Goal: Information Seeking & Learning: Learn about a topic

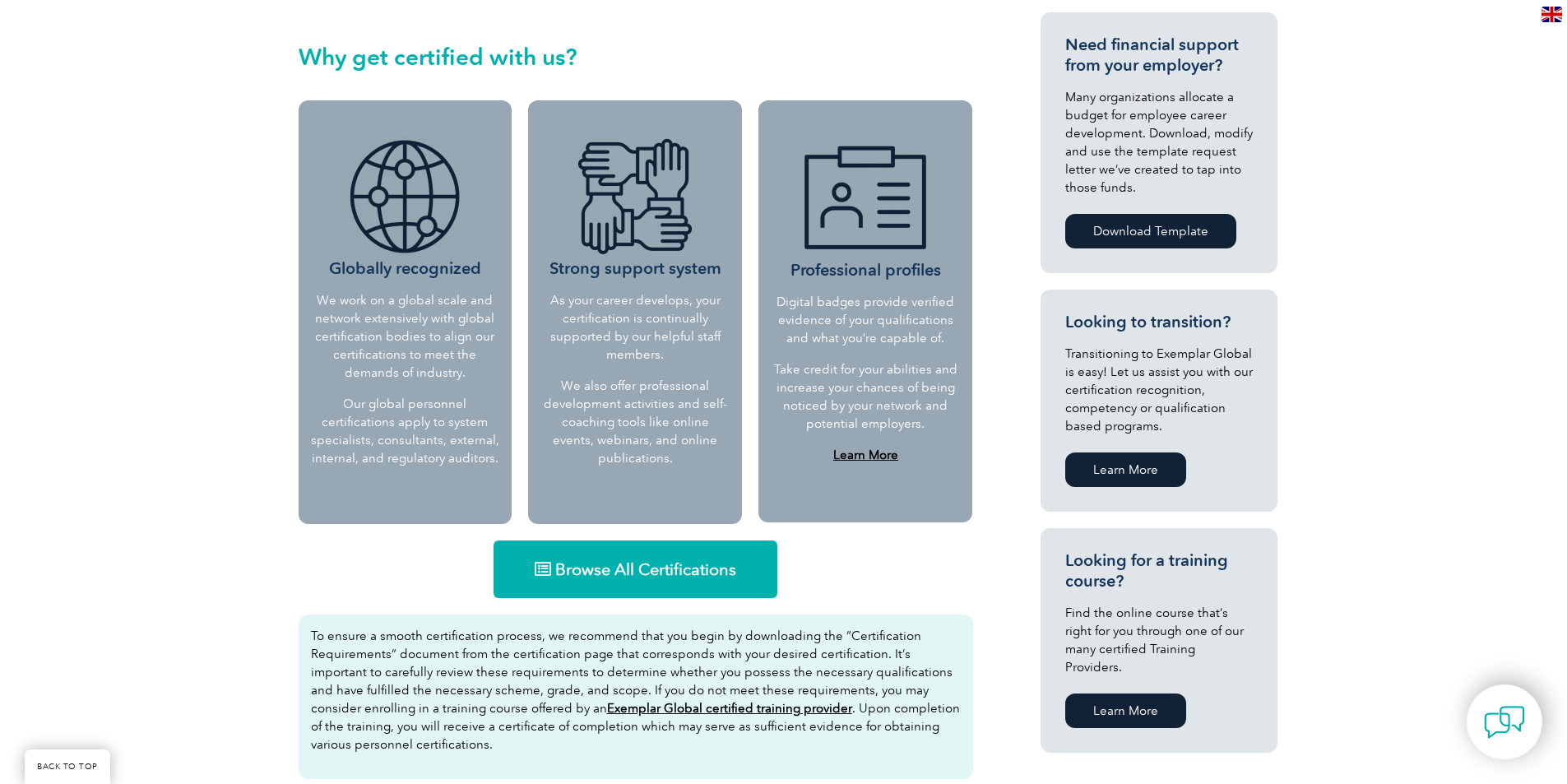
scroll to position [658, 0]
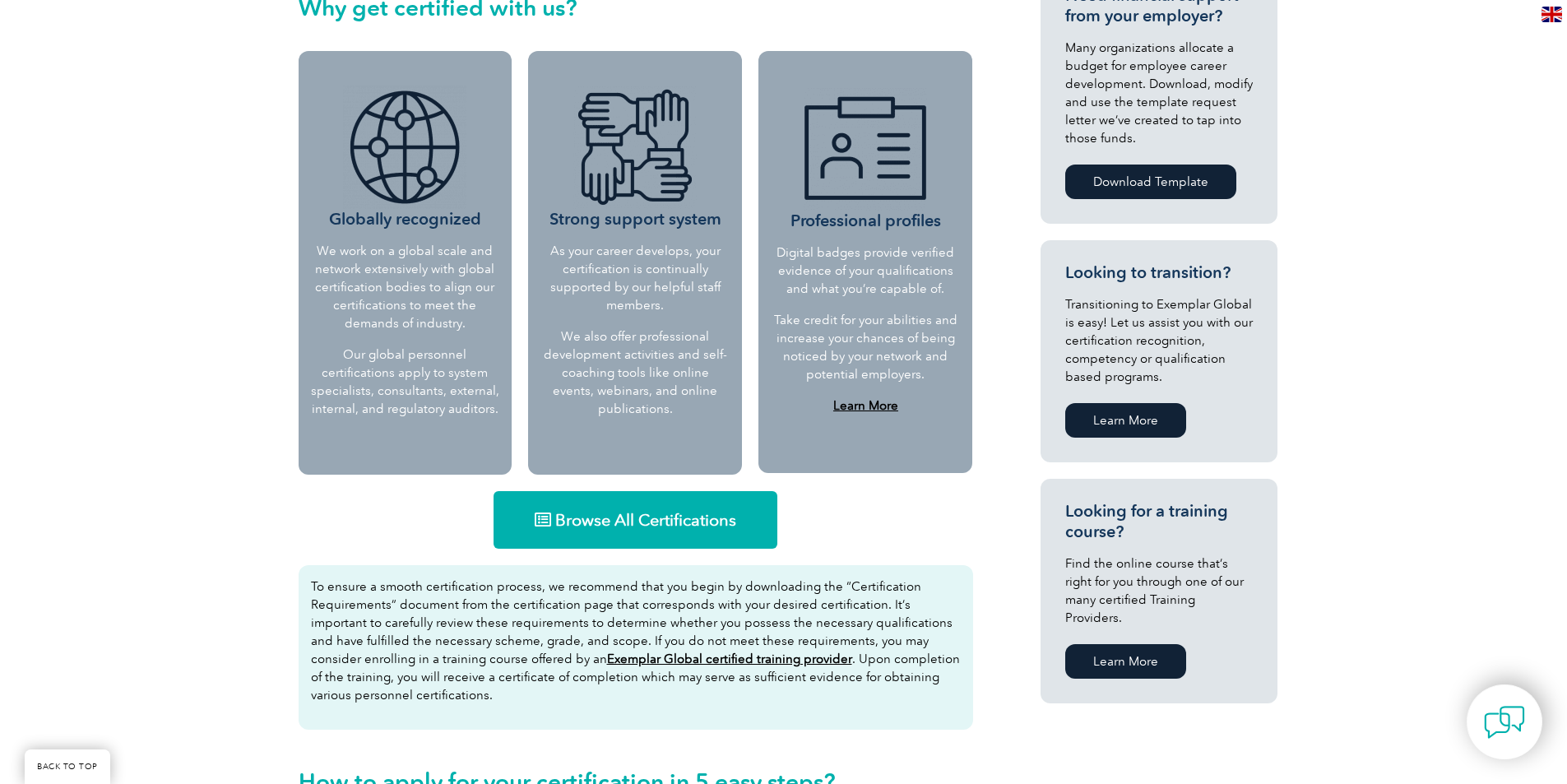
click at [650, 512] on span "Browse All Certifications" at bounding box center [646, 519] width 181 height 17
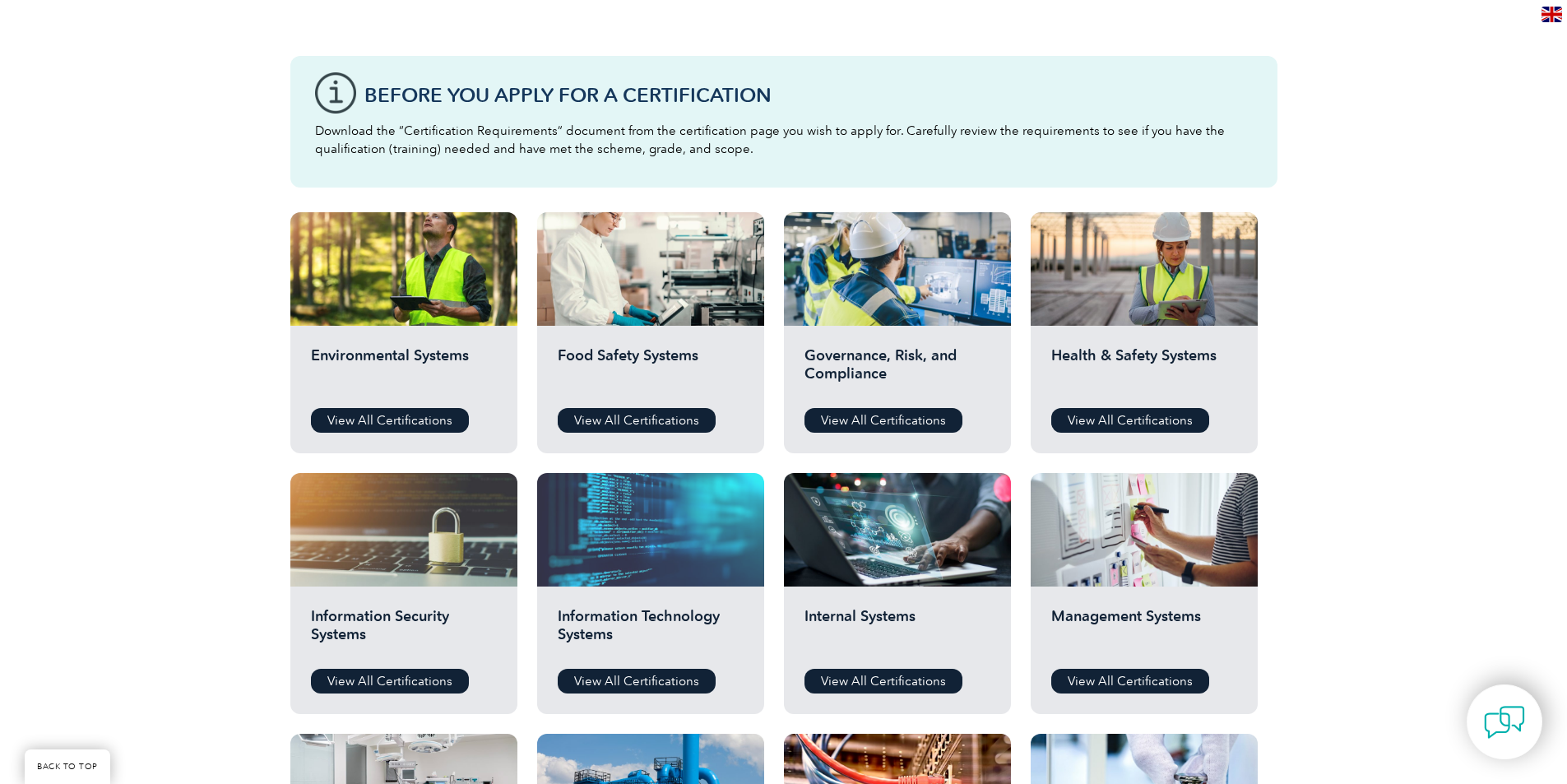
scroll to position [493, 0]
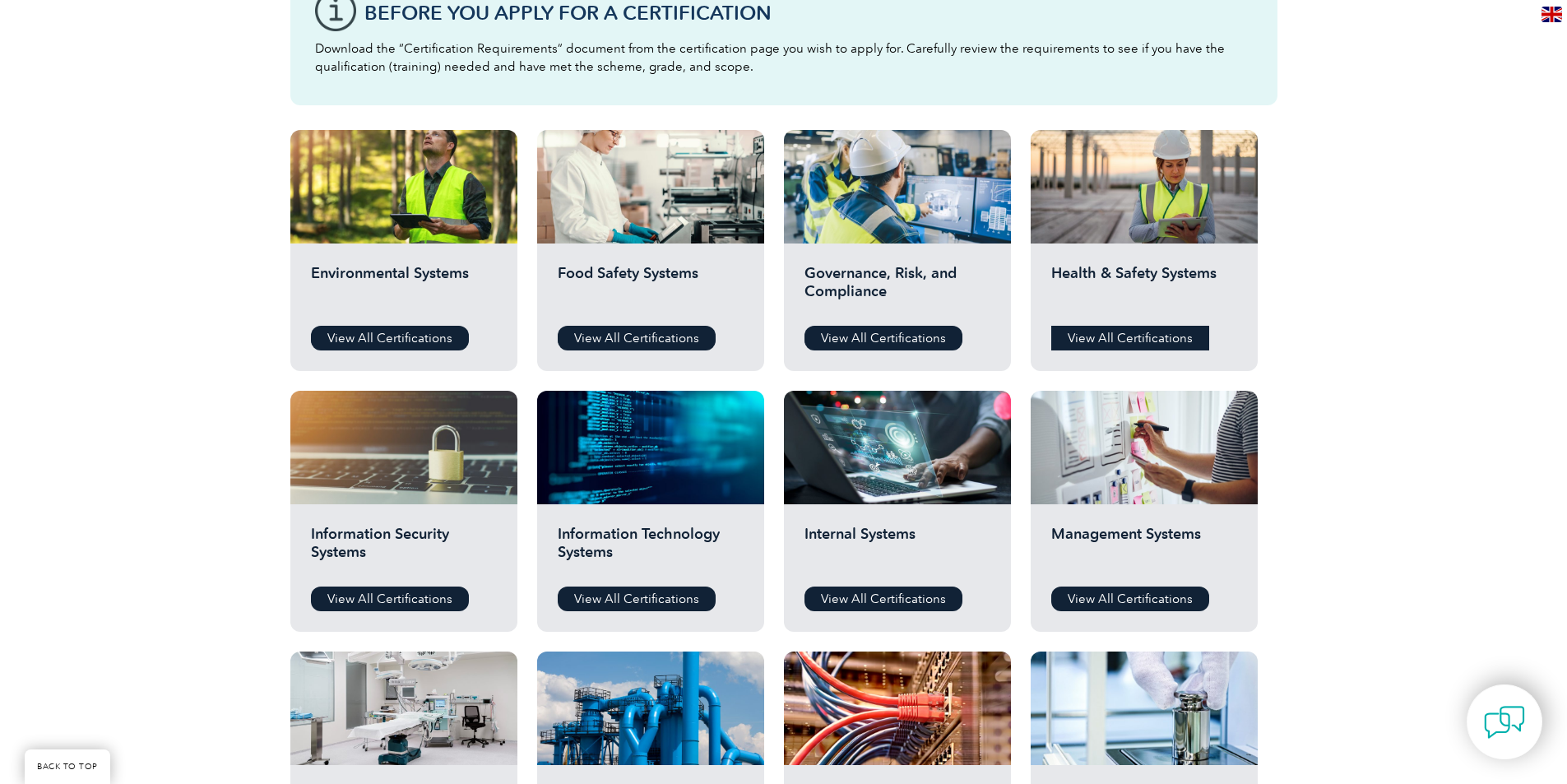
click at [1147, 330] on link "View All Certifications" at bounding box center [1129, 338] width 158 height 24
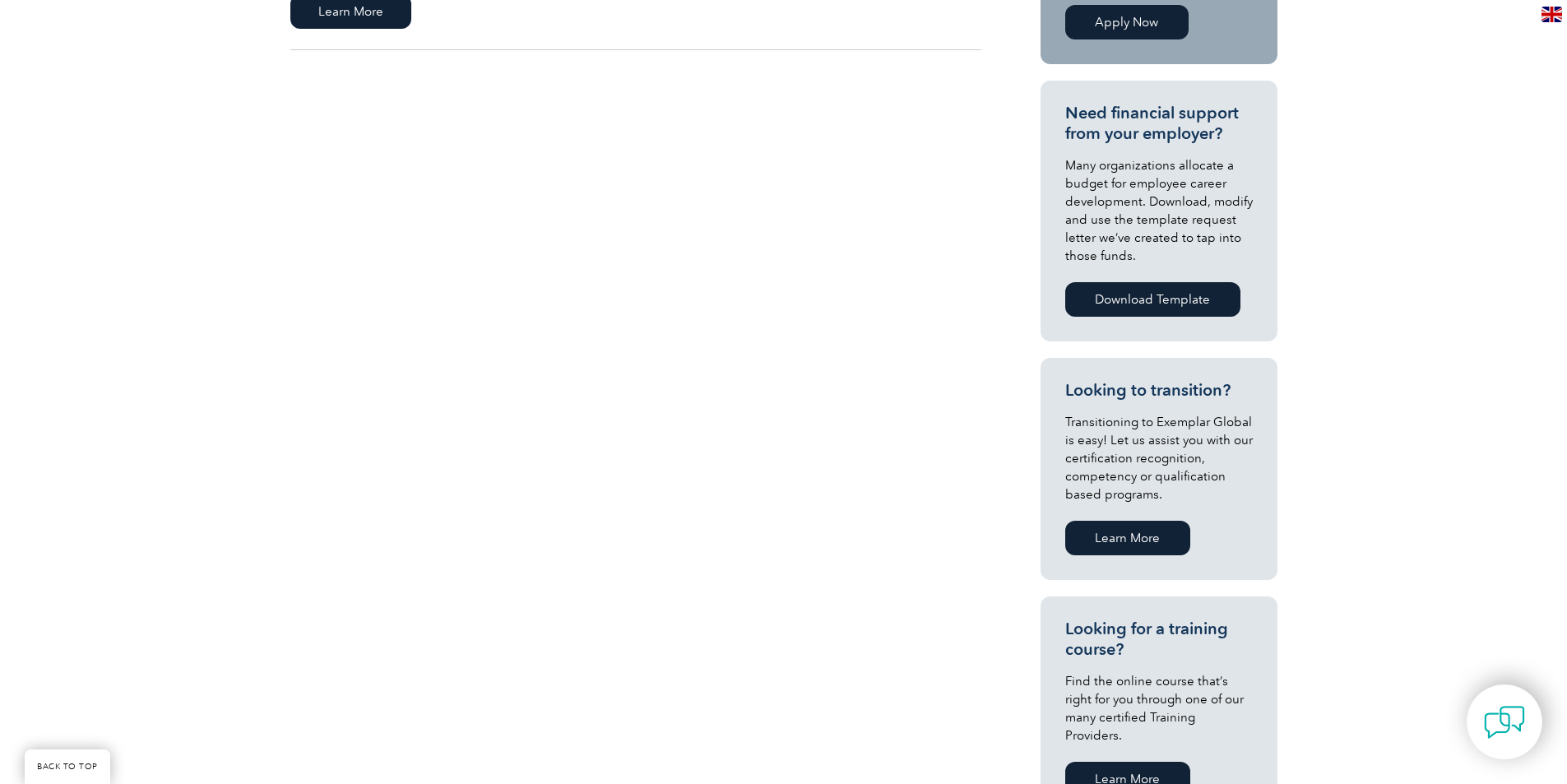
scroll to position [493, 0]
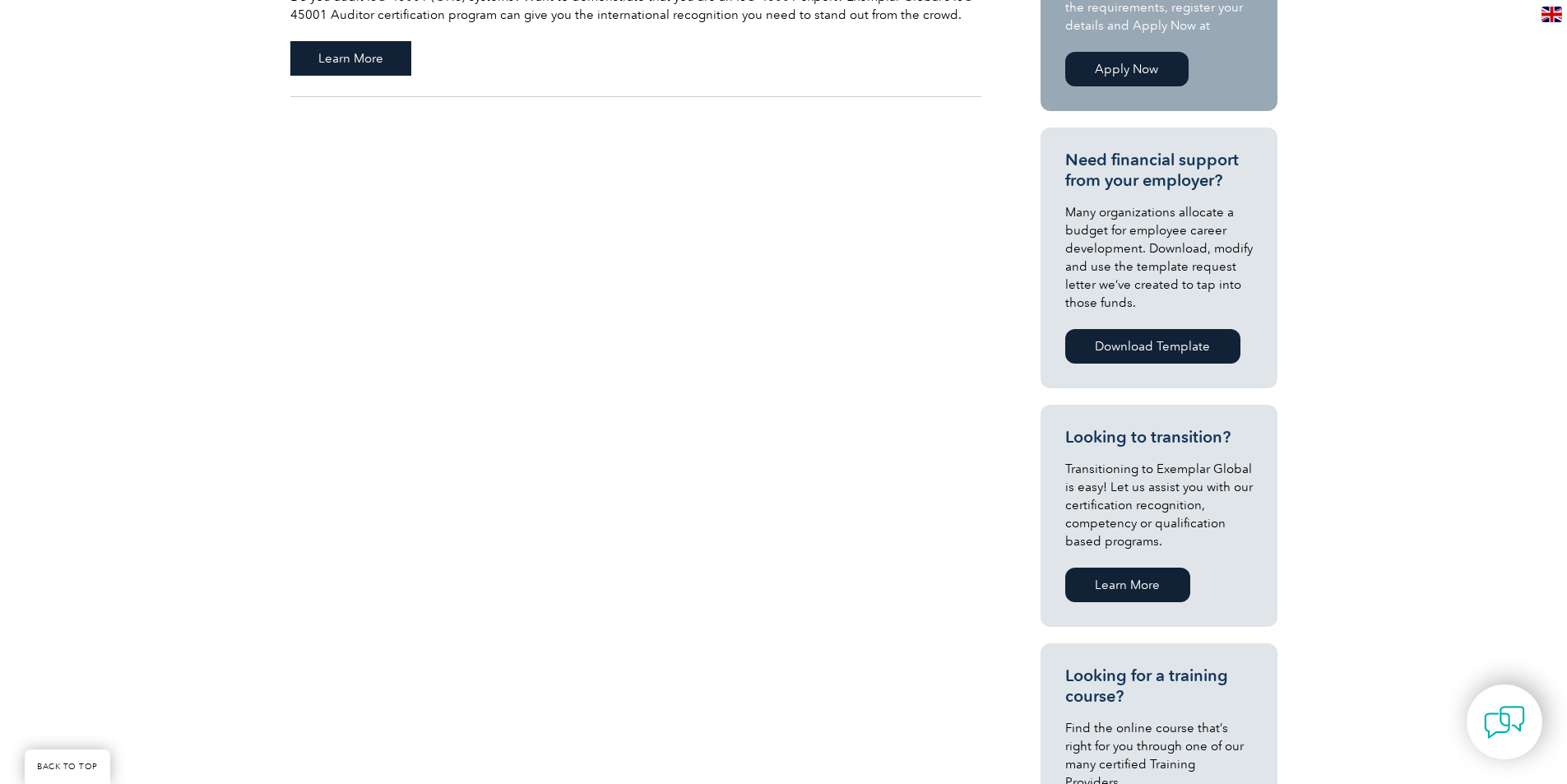
click at [360, 62] on span "Learn More" at bounding box center [350, 58] width 121 height 35
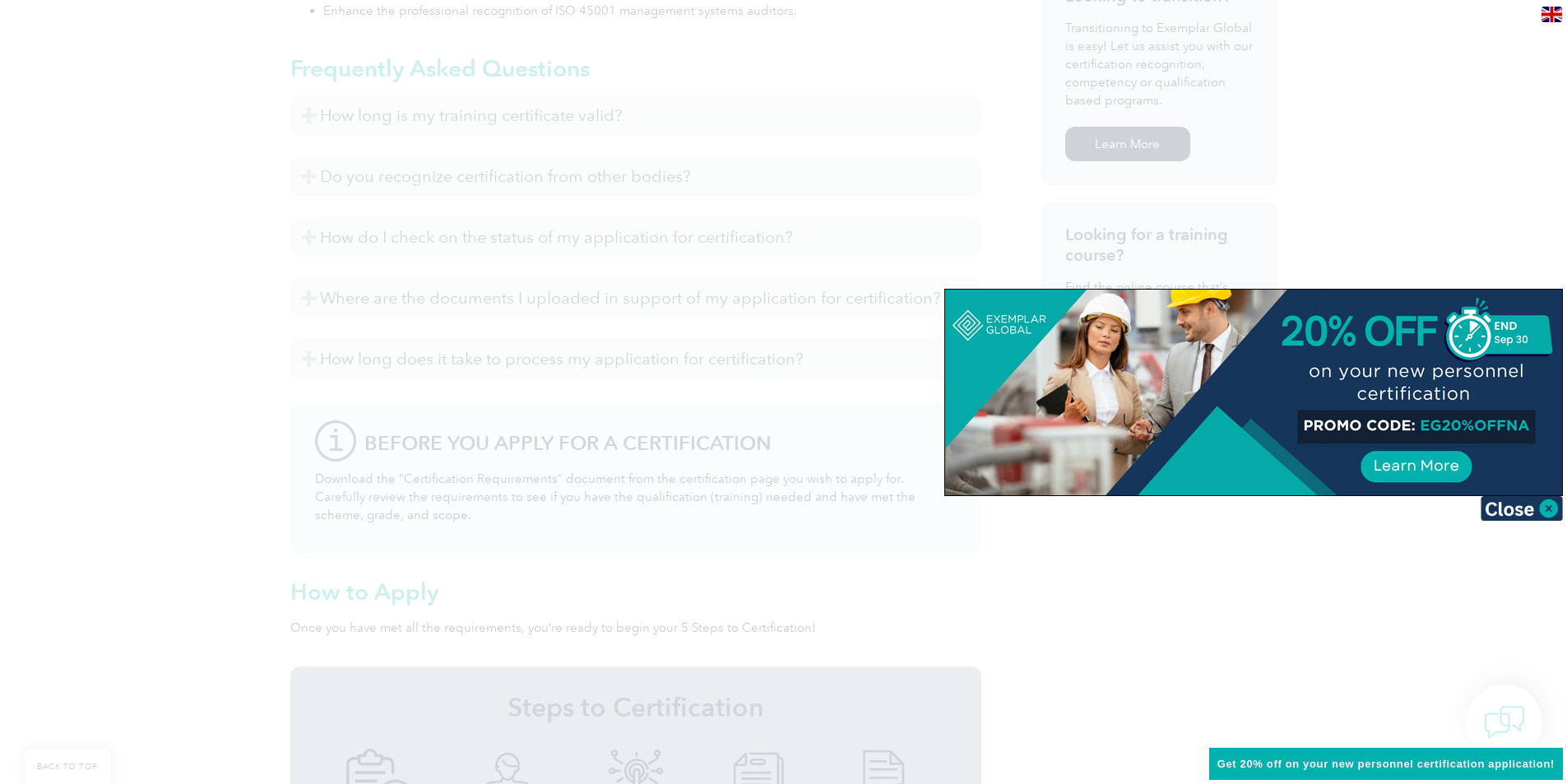
scroll to position [1069, 0]
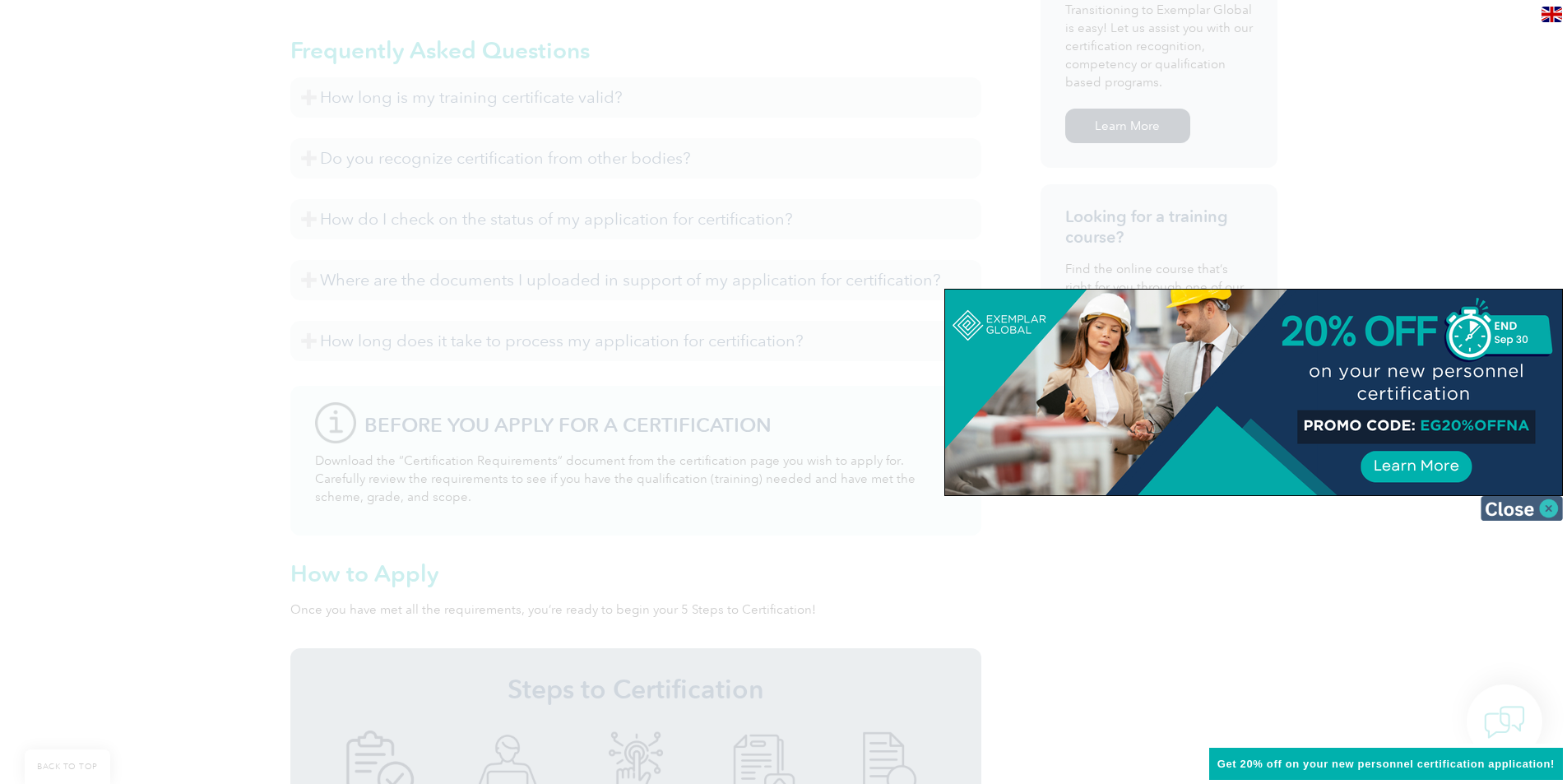
click at [1548, 506] on img at bounding box center [1522, 508] width 82 height 24
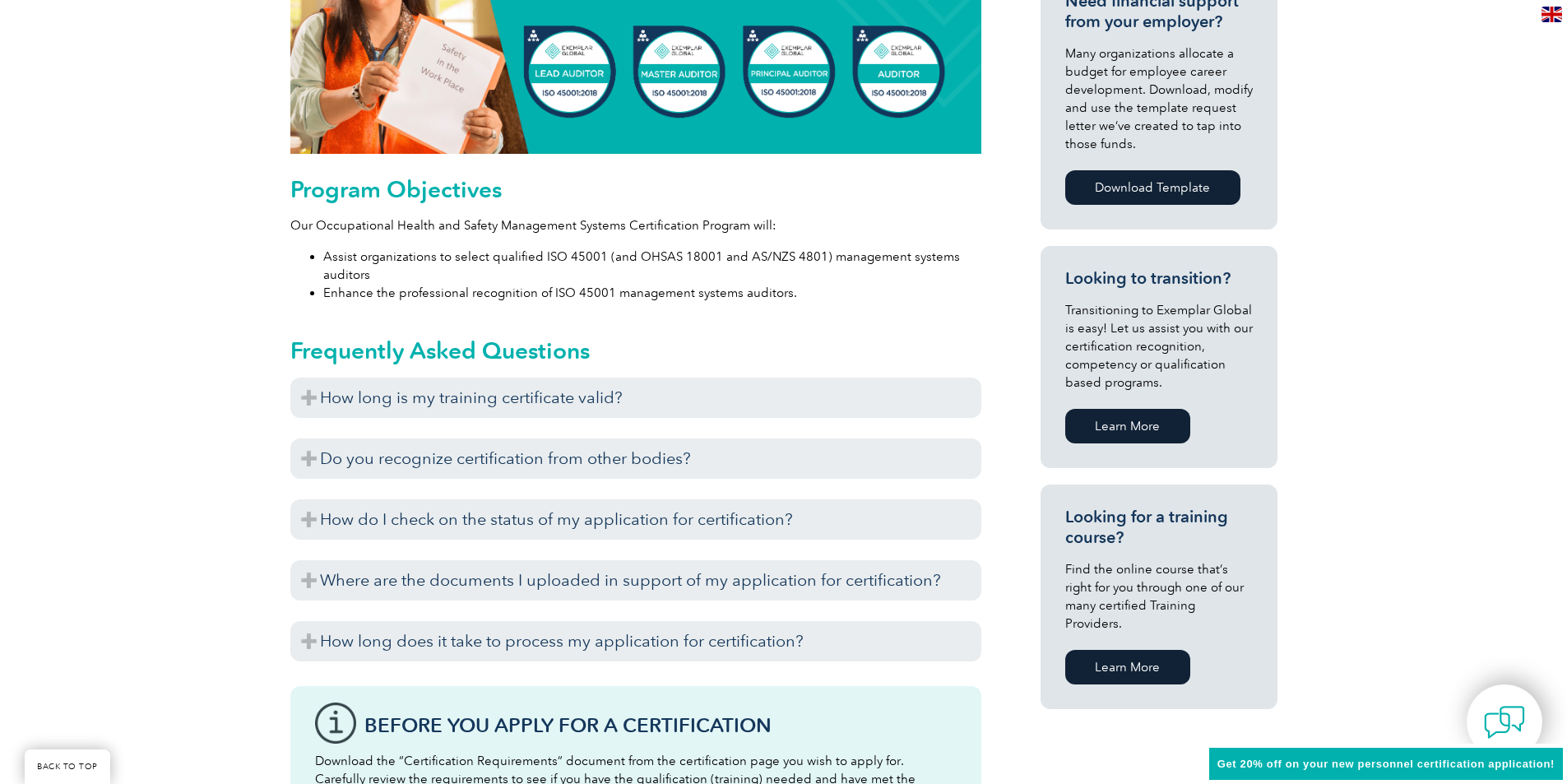
scroll to position [740, 0]
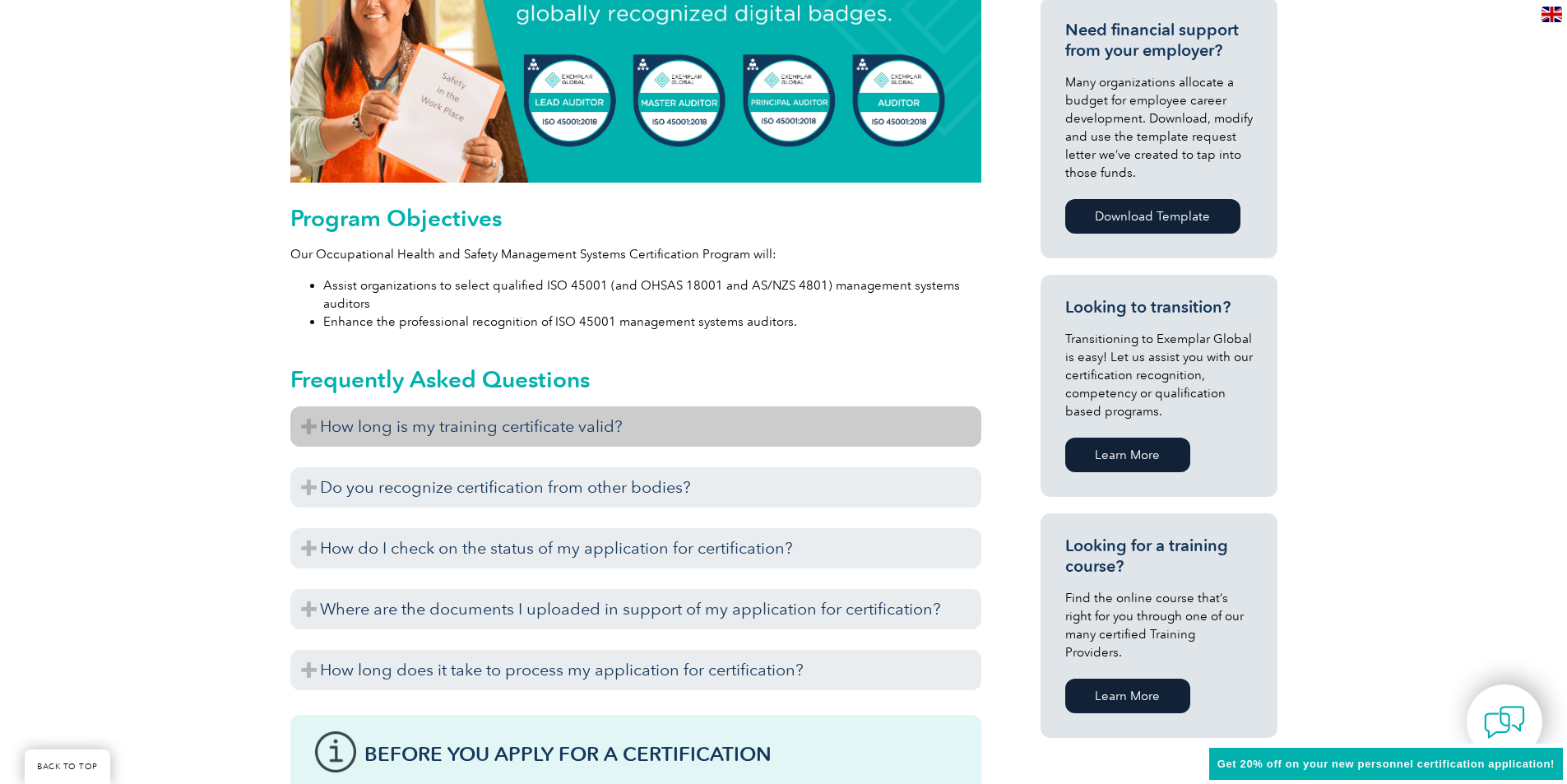
click at [597, 419] on h3 "How long is my training certificate valid?" at bounding box center [635, 426] width 691 height 40
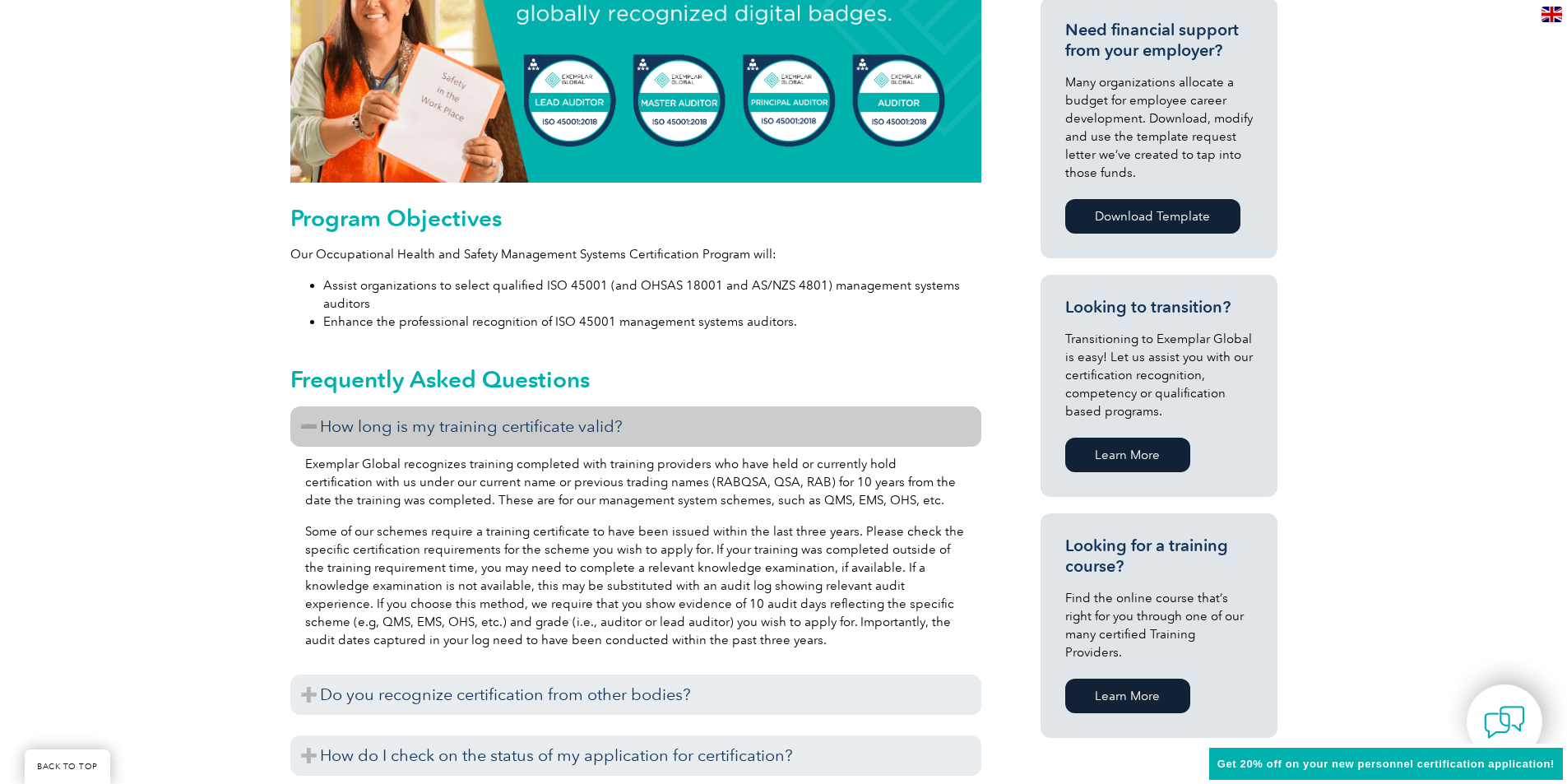
click at [597, 419] on h3 "How long is my training certificate valid?" at bounding box center [635, 426] width 691 height 40
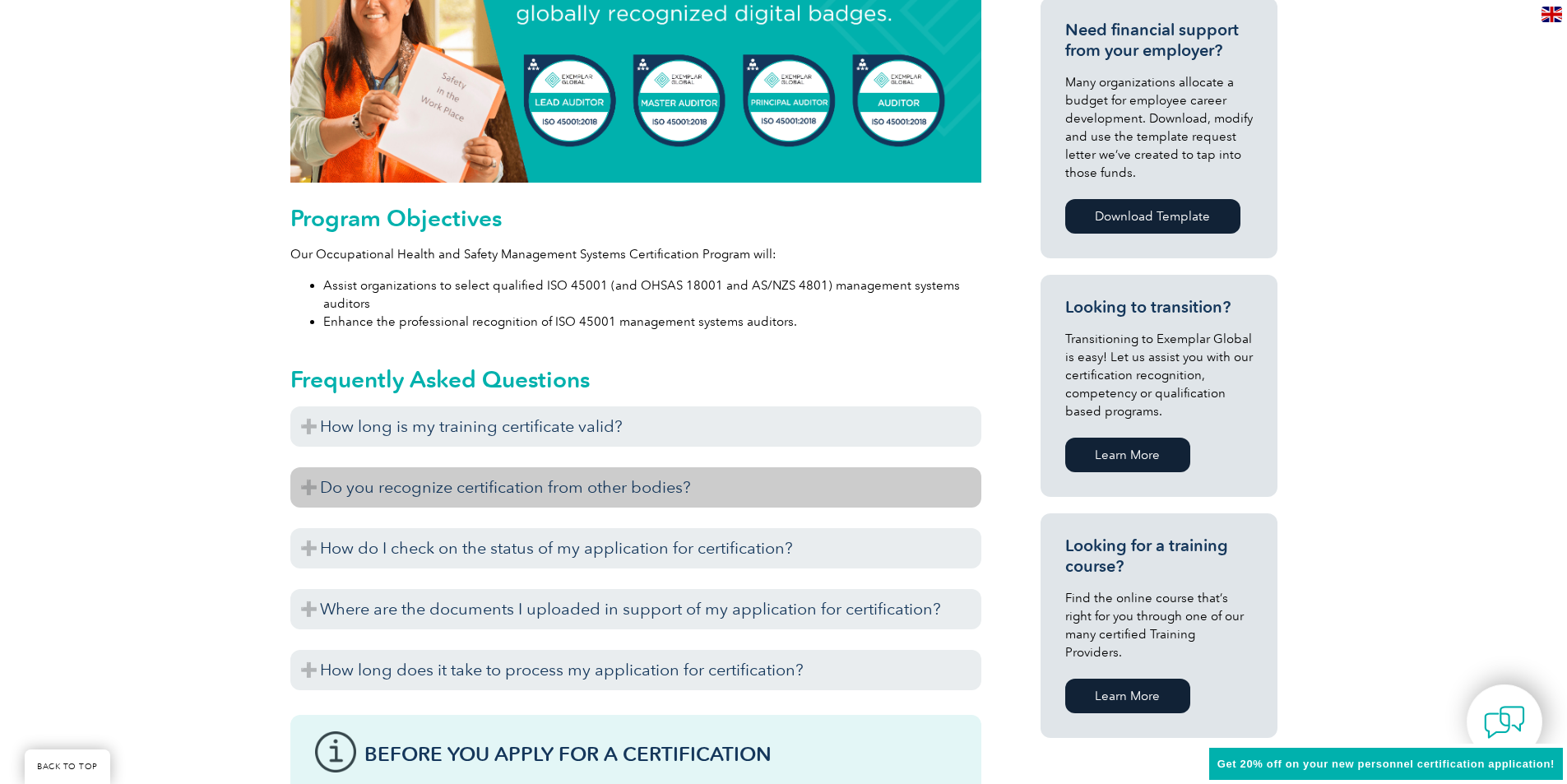
click at [587, 487] on h3 "Do you recognize certification from other bodies?" at bounding box center [635, 487] width 691 height 40
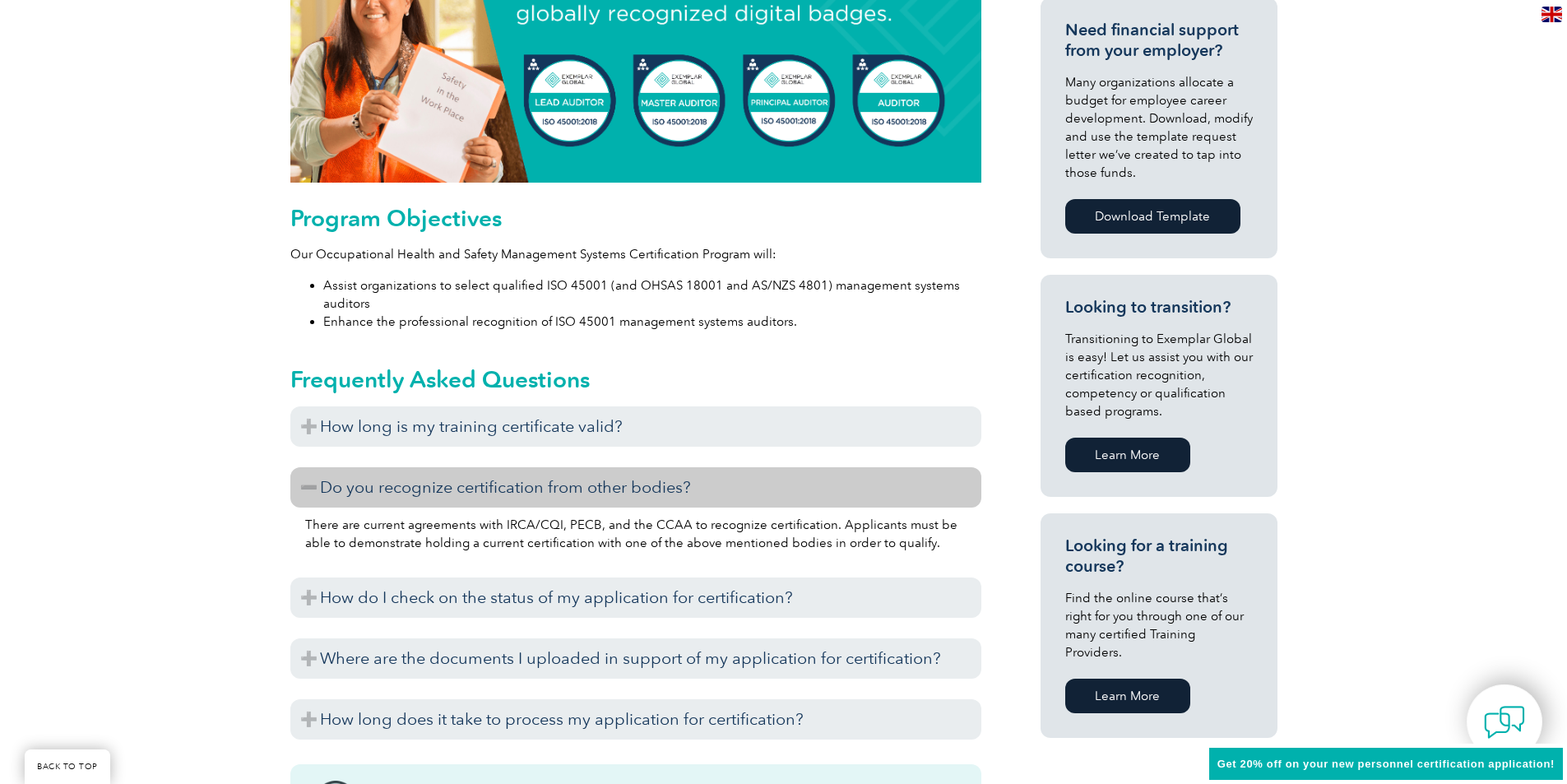
click at [587, 485] on h3 "Do you recognize certification from other bodies?" at bounding box center [635, 487] width 691 height 40
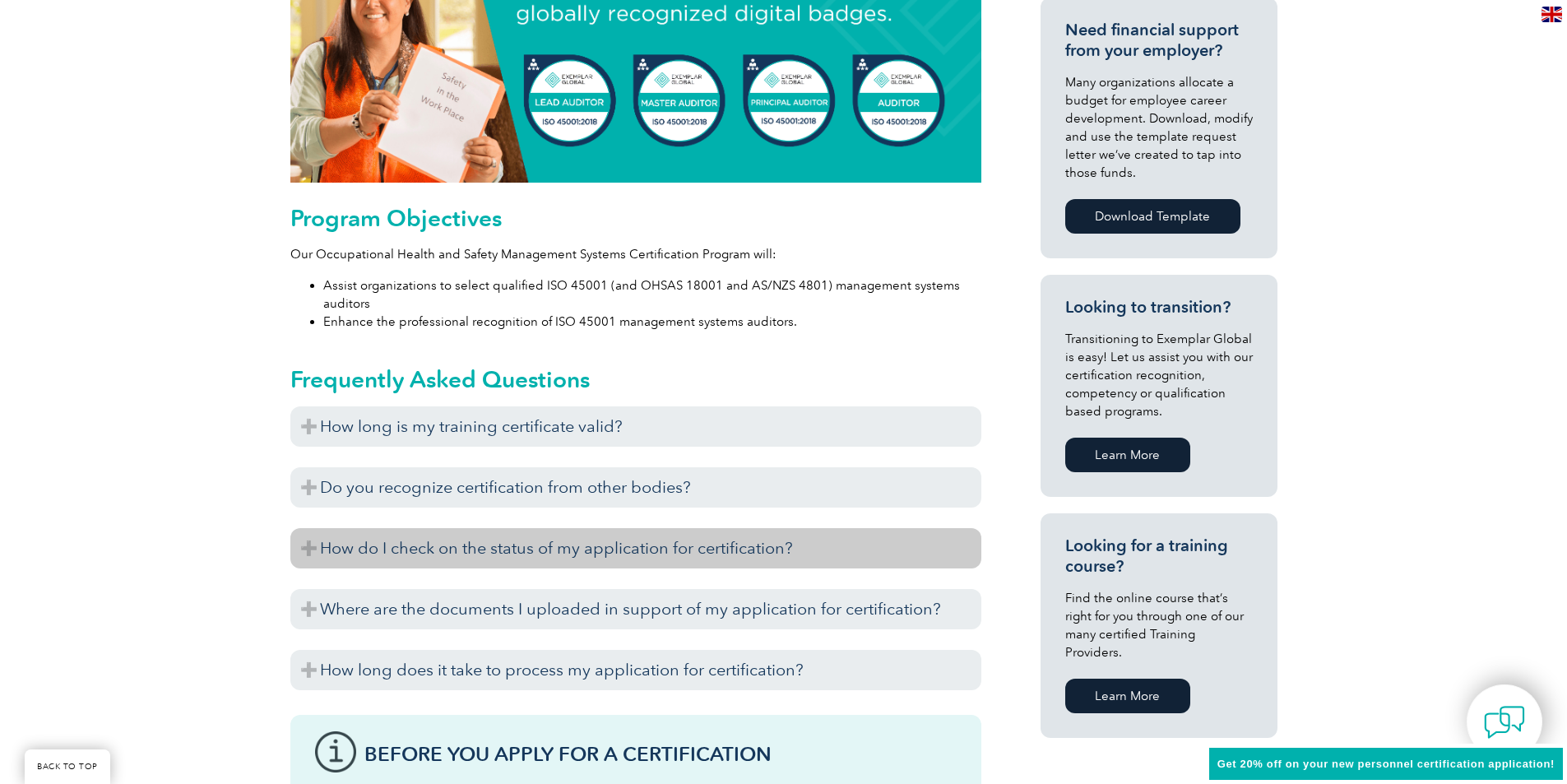
click at [594, 550] on h3 "How do I check on the status of my application for certification?" at bounding box center [635, 548] width 691 height 40
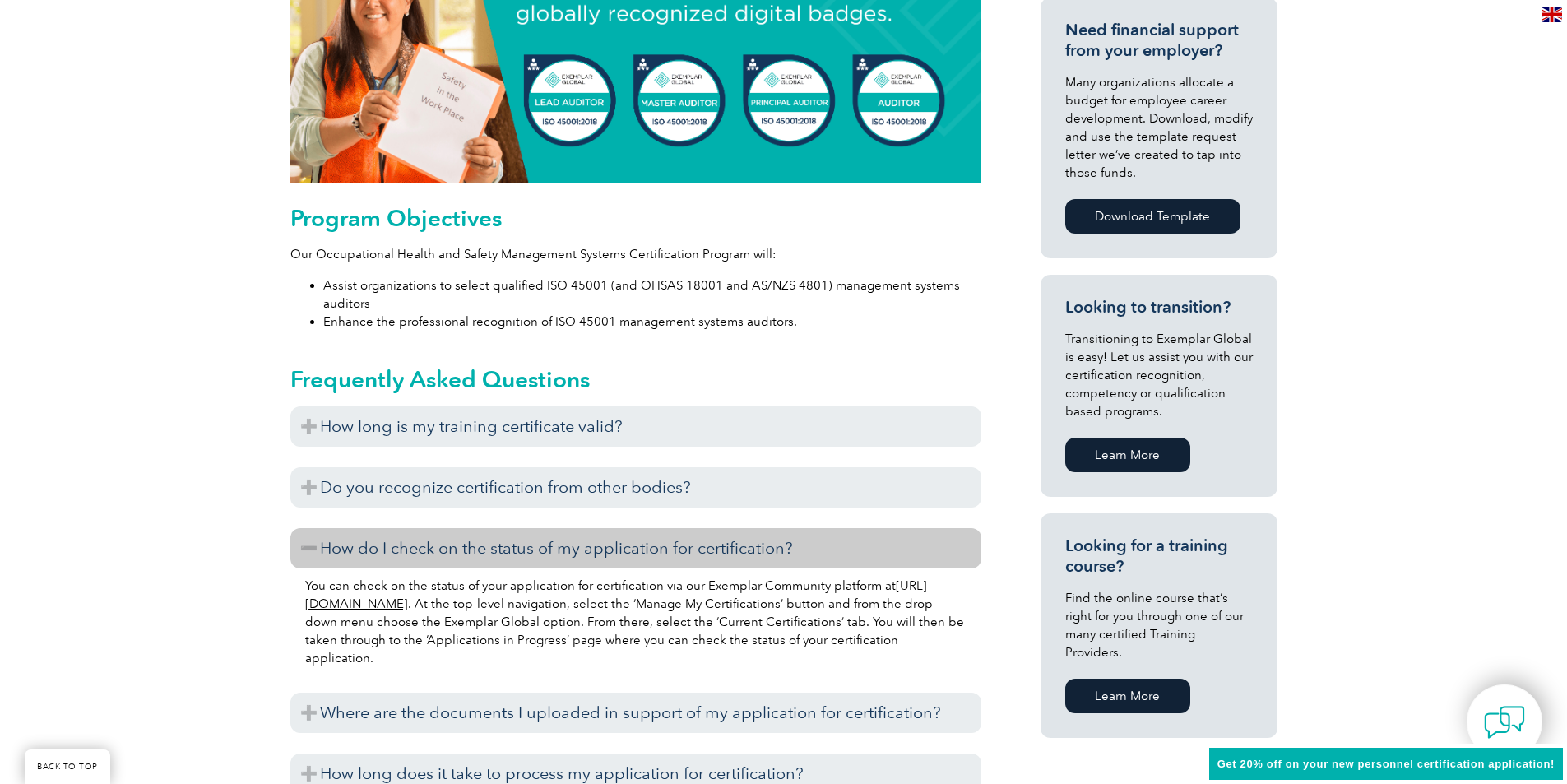
click at [594, 550] on h3 "How do I check on the status of my application for certification?" at bounding box center [635, 548] width 691 height 40
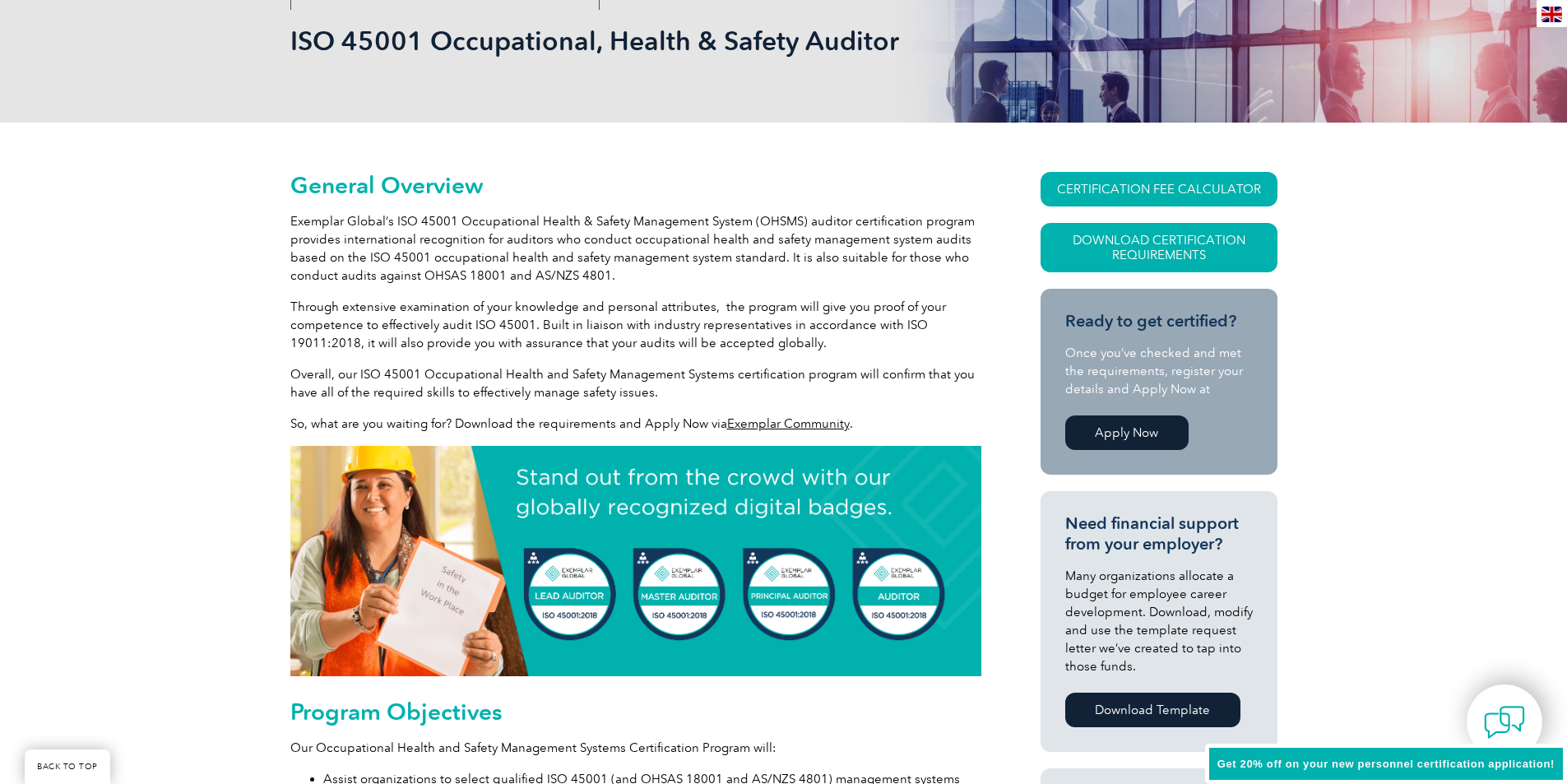
scroll to position [0, 0]
